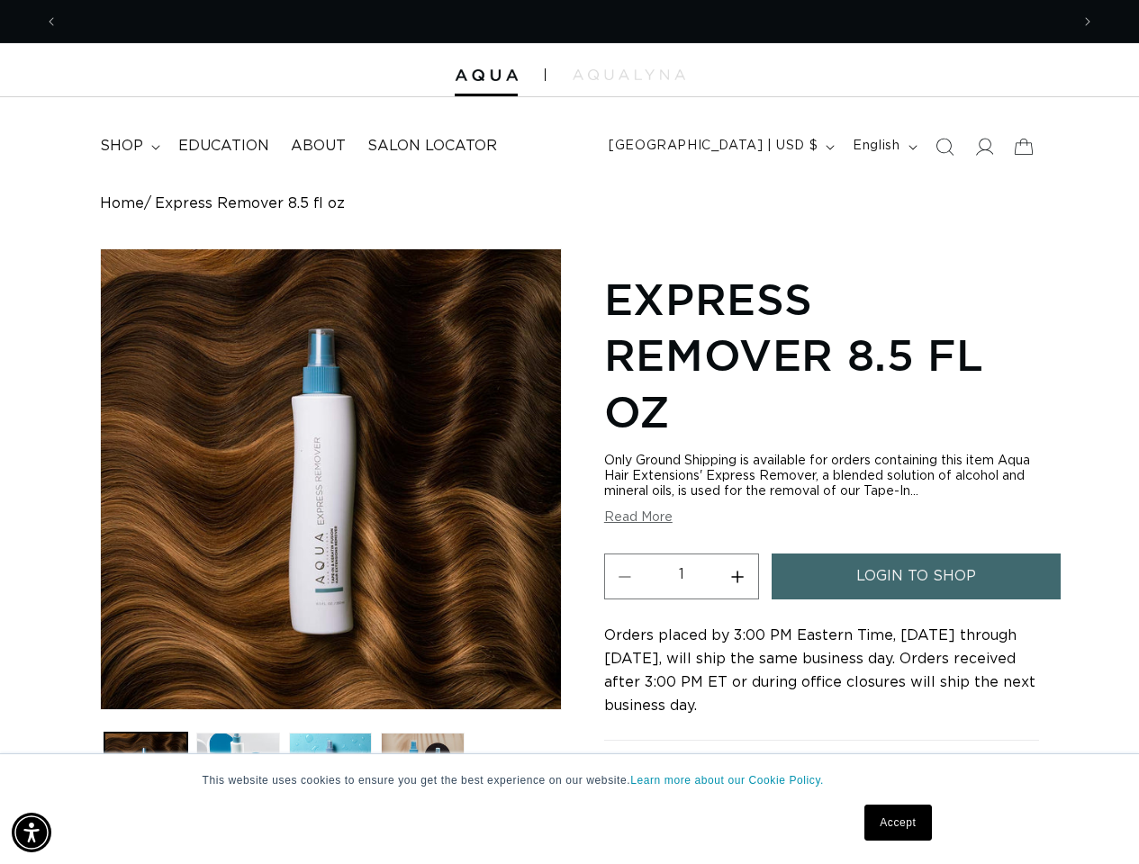
scroll to position [0, 1011]
click at [897, 823] on link "Accept" at bounding box center [897, 823] width 67 height 36
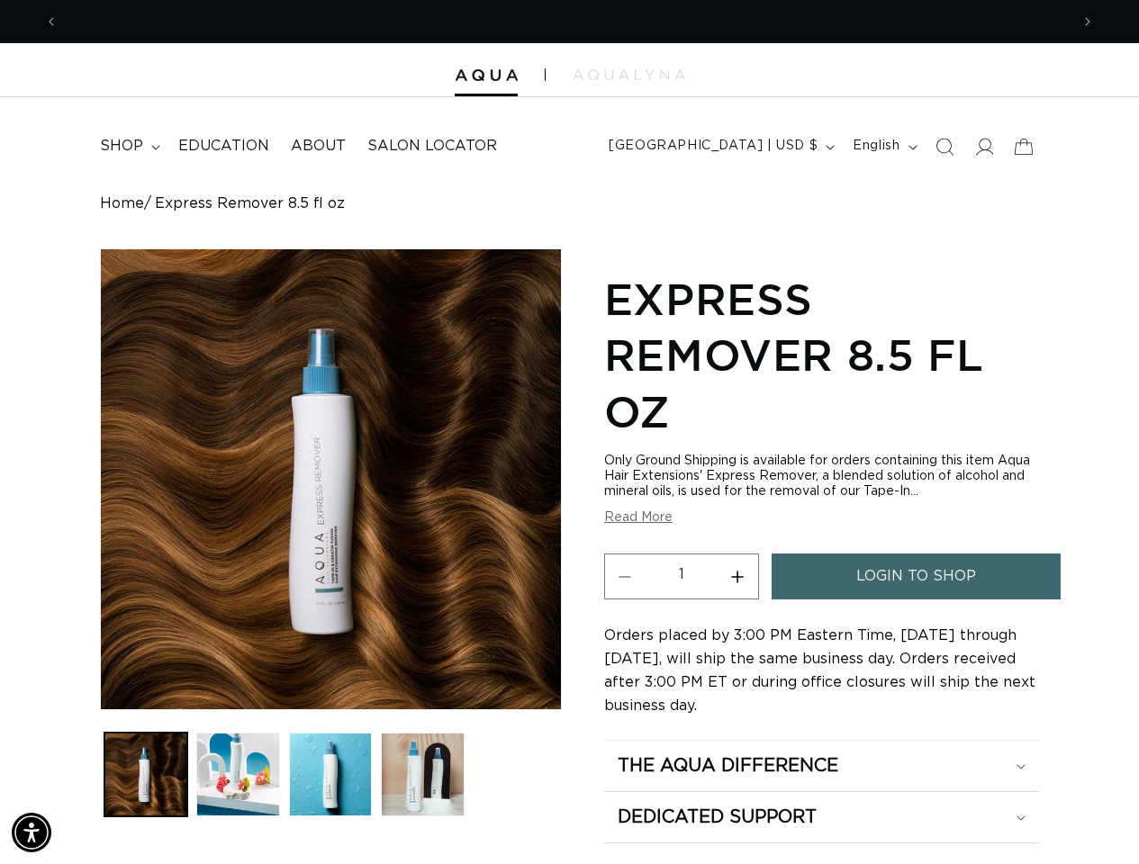
scroll to position [0, 2022]
click at [681, 595] on input "1" at bounding box center [681, 574] width 72 height 41
click at [1022, 167] on icon at bounding box center [1024, 147] width 40 height 40
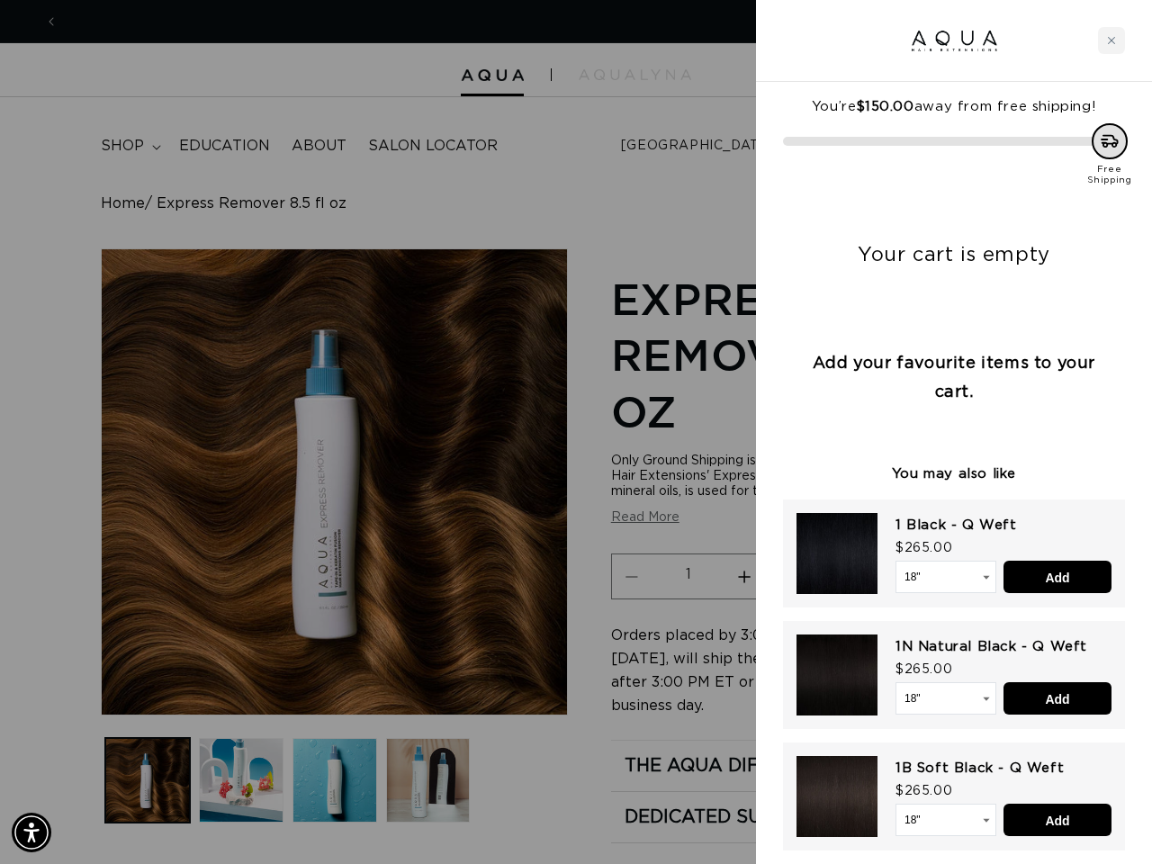
scroll to position [0, 0]
click at [1058, 577] on input "Add" at bounding box center [1058, 577] width 108 height 32
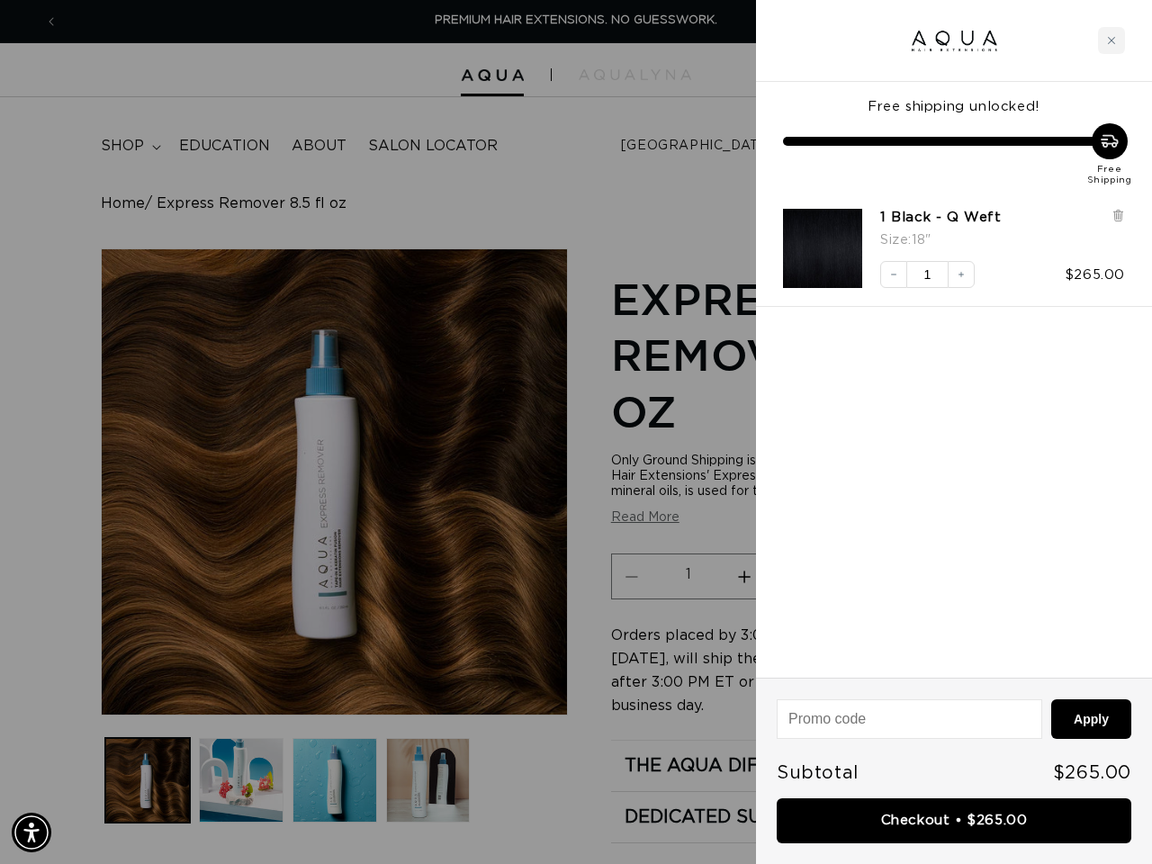
click at [954, 820] on link "Checkout • $265.00" at bounding box center [954, 821] width 355 height 46
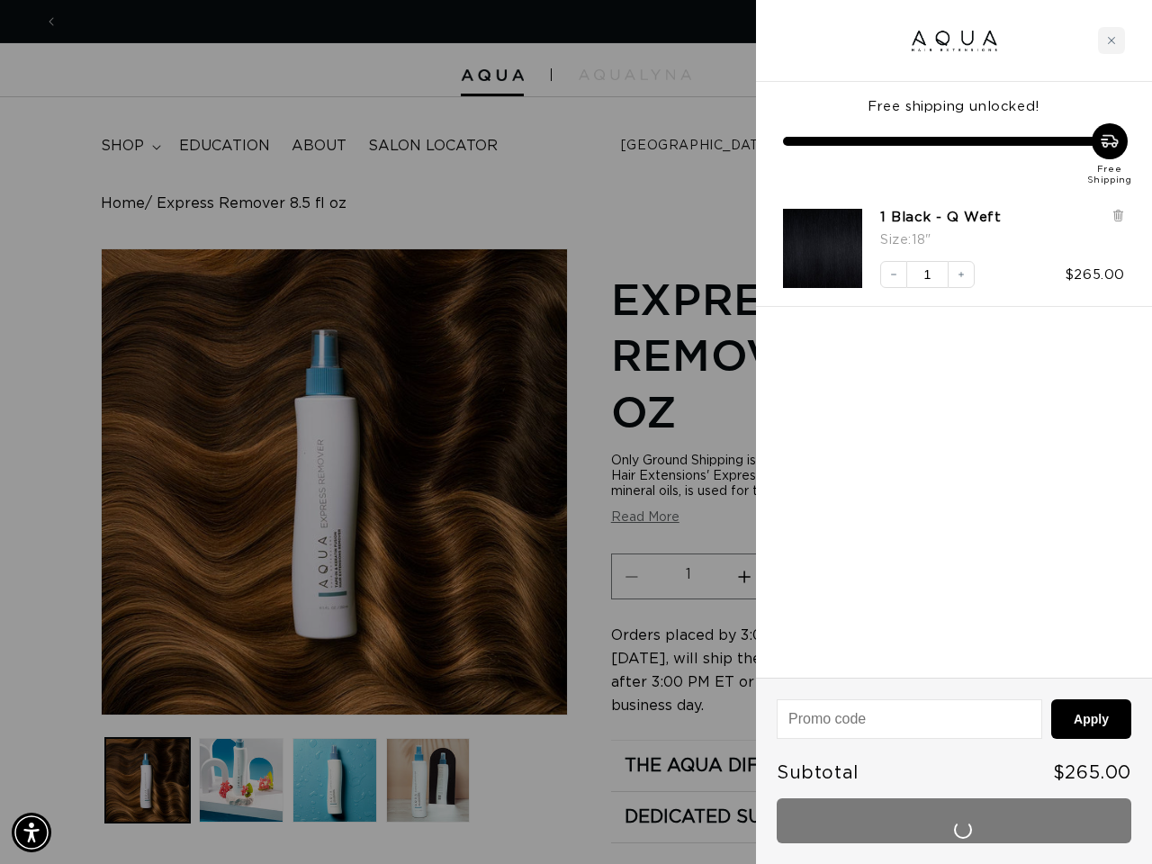
scroll to position [0, 1024]
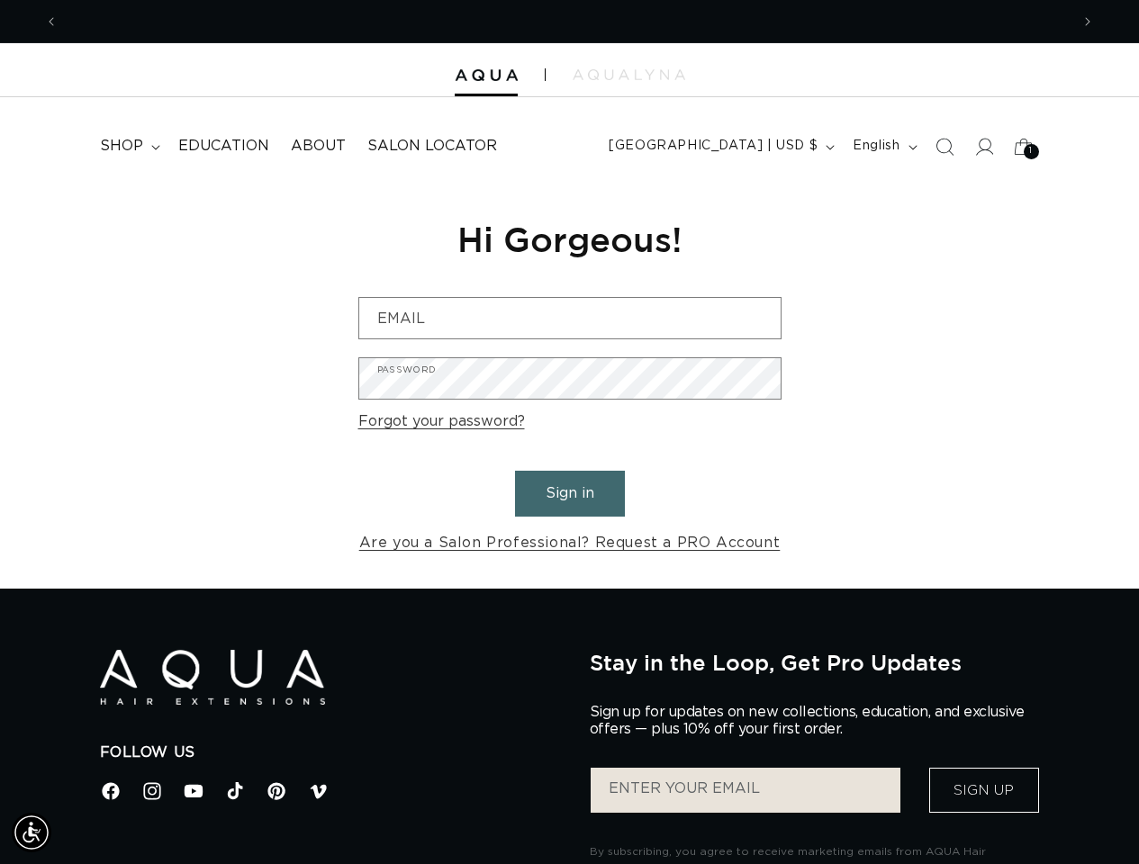
scroll to position [0, 1011]
